Goal: Transaction & Acquisition: Purchase product/service

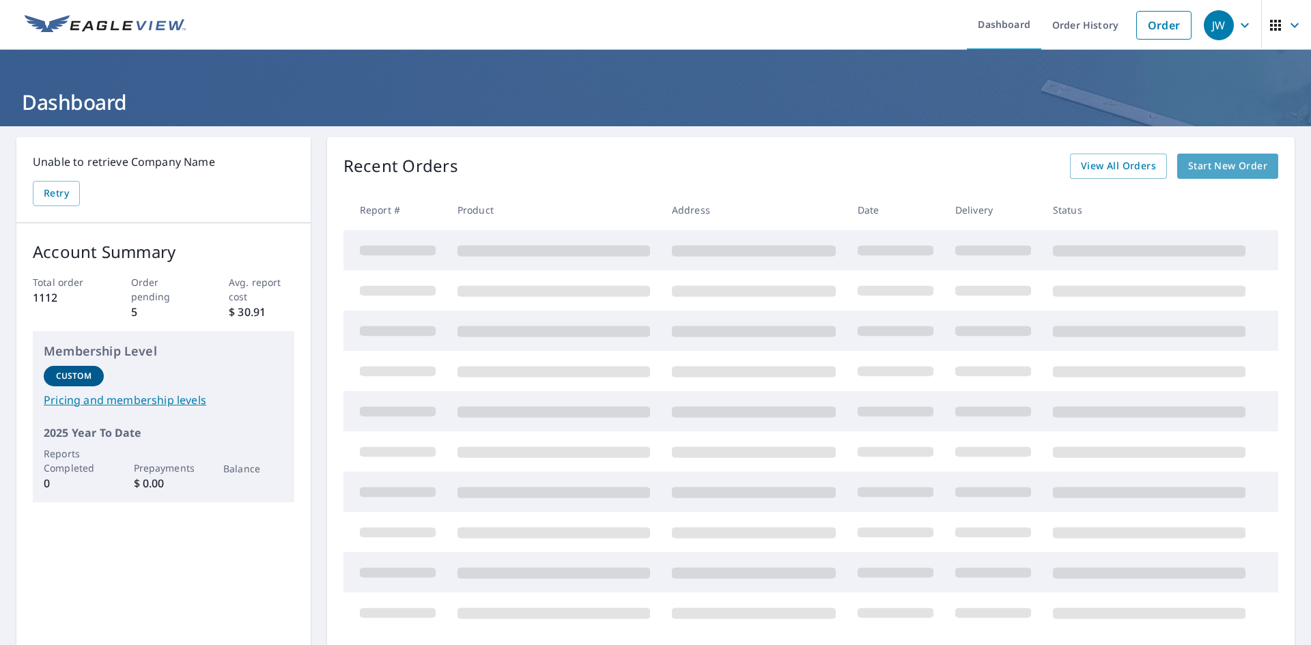
click at [1200, 161] on span "Start New Order" at bounding box center [1227, 166] width 79 height 17
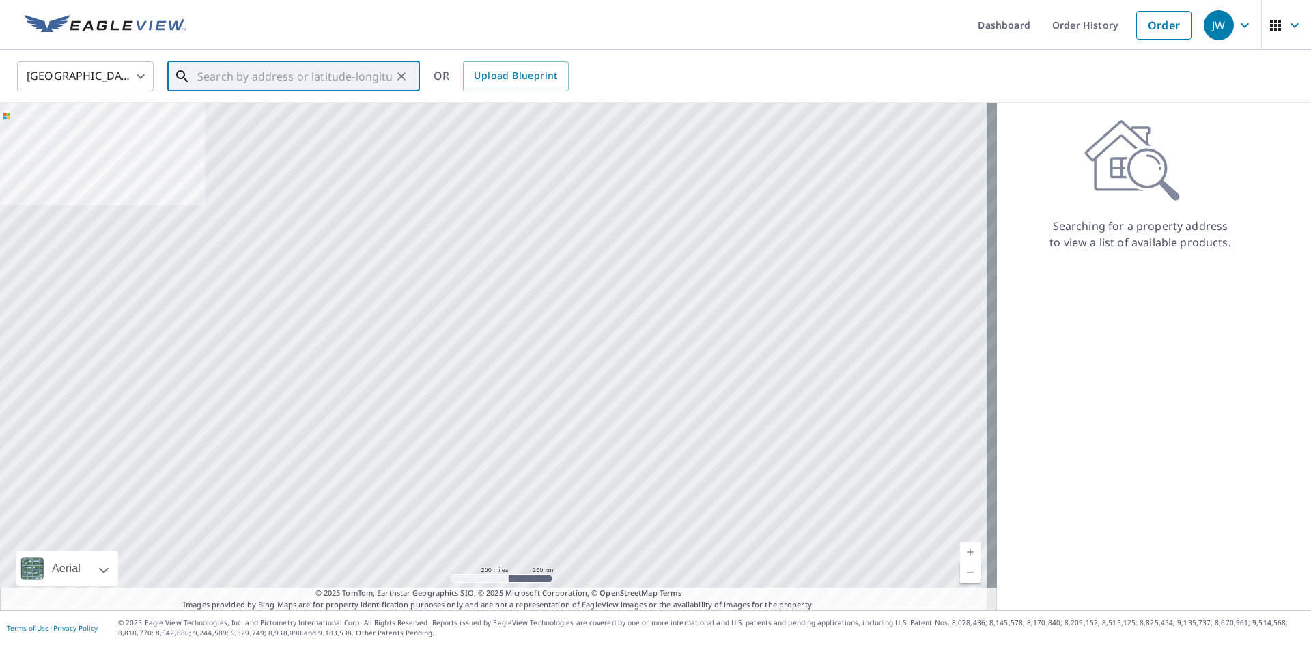
click at [210, 73] on input "text" at bounding box center [294, 76] width 195 height 38
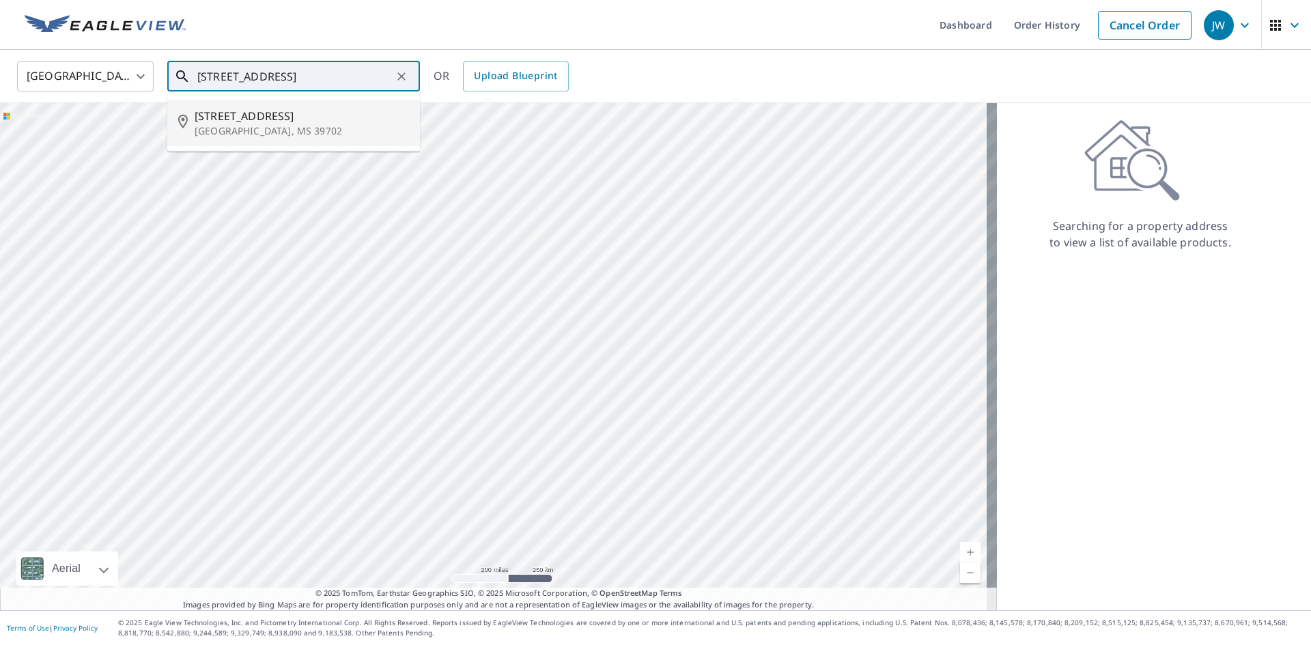
click at [203, 126] on p "[GEOGRAPHIC_DATA], MS 39702" at bounding box center [302, 131] width 214 height 14
type input "[STREET_ADDRESS]"
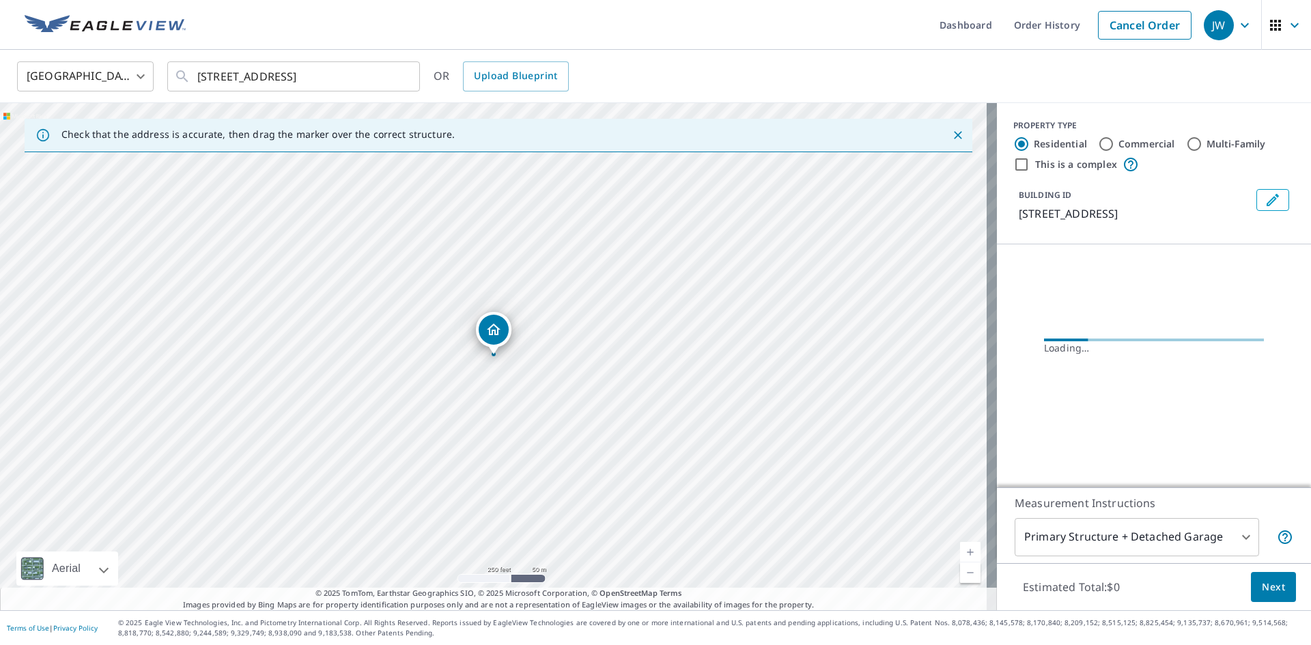
click at [503, 332] on div "Dropped pin, building 1, Residential property, 421 Tuscaloosa Rd Columbus, MS 3…" at bounding box center [494, 330] width 30 height 30
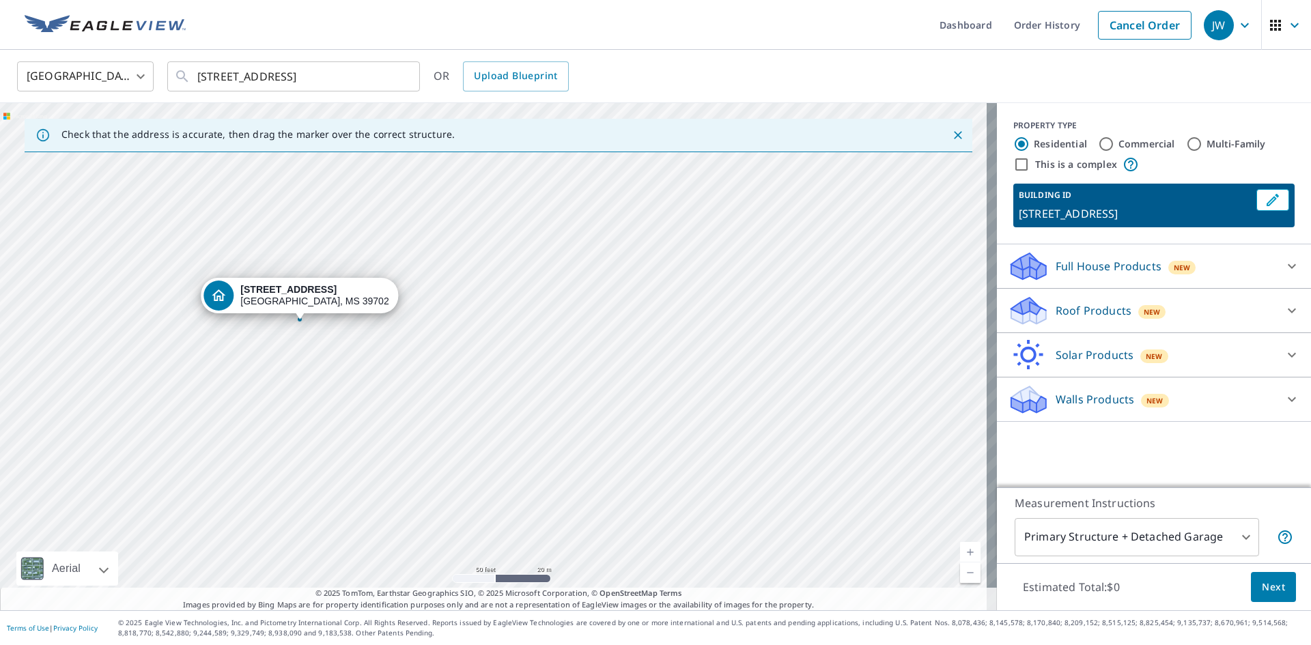
drag, startPoint x: 376, startPoint y: 389, endPoint x: 395, endPoint y: 247, distance: 144.0
click at [395, 247] on div "[STREET_ADDRESS]" at bounding box center [498, 356] width 997 height 507
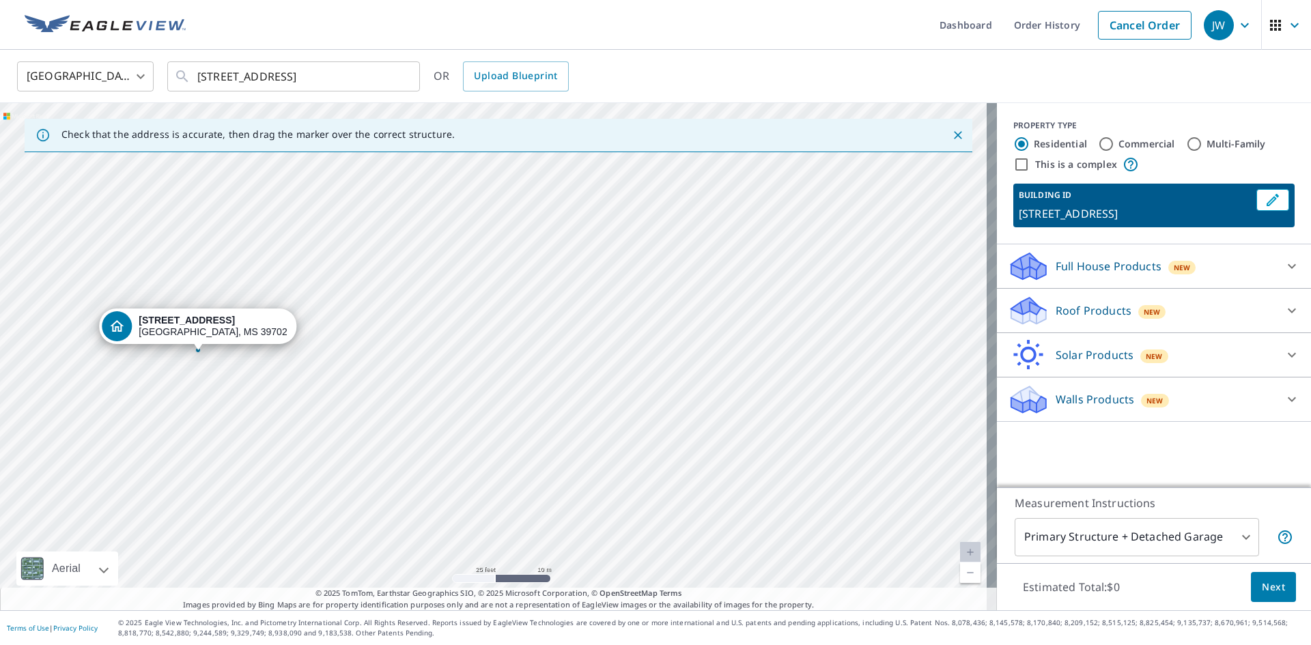
click at [179, 447] on div "[STREET_ADDRESS]" at bounding box center [498, 356] width 997 height 507
